Goal: Transaction & Acquisition: Download file/media

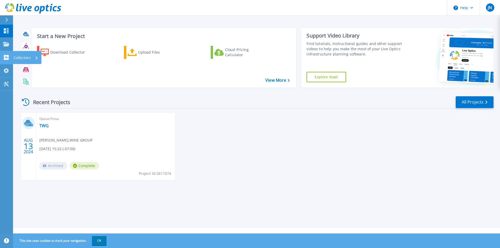
click at [18, 58] on p "Collectors" at bounding box center [22, 58] width 17 height 14
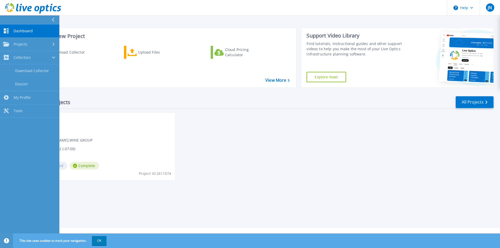
click at [93, 88] on div "Start a New Project Download Collector Upload Files Cloud Pricing Calculator Vi…" at bounding box center [256, 58] width 473 height 68
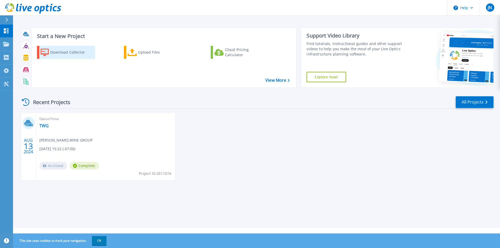
click at [80, 54] on div "Download Collector" at bounding box center [71, 52] width 42 height 10
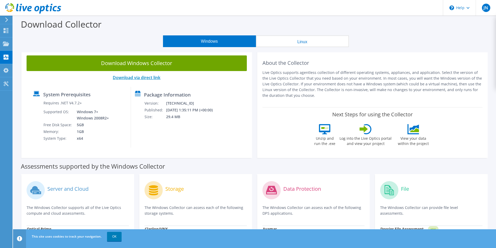
click at [117, 77] on link "Download via direct link" at bounding box center [137, 78] width 48 height 6
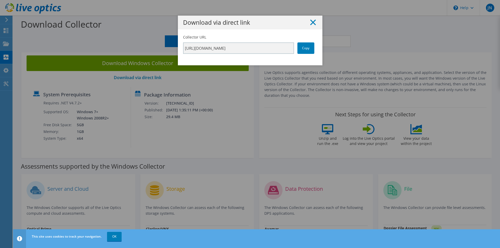
click at [312, 24] on line at bounding box center [312, 22] width 5 height 5
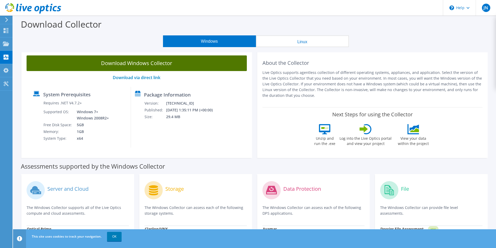
click at [161, 64] on link "Download Windows Collector" at bounding box center [137, 63] width 220 height 16
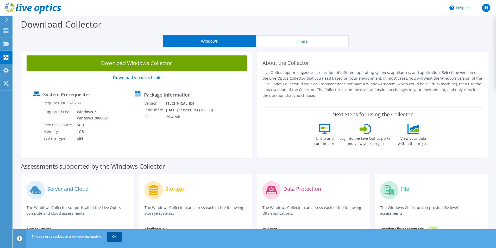
click at [113, 238] on link "OK" at bounding box center [114, 236] width 15 height 9
